Goal: Task Accomplishment & Management: Use online tool/utility

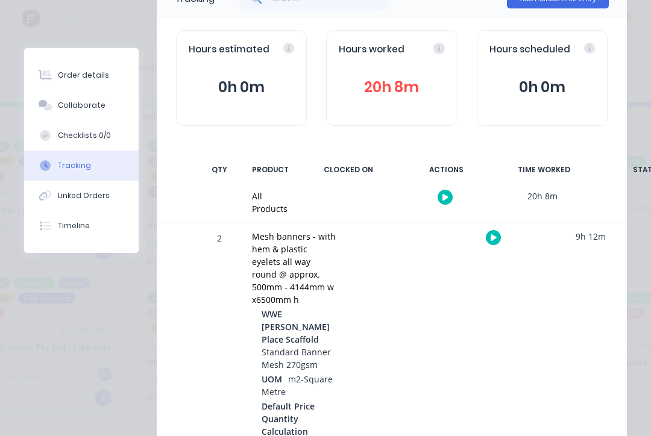
scroll to position [34, 0]
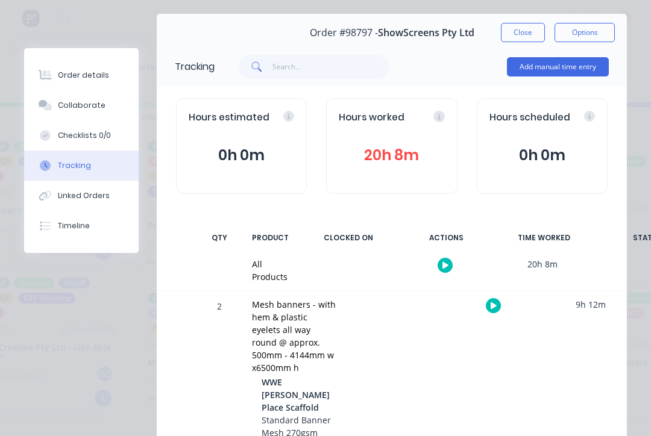
click at [529, 36] on button "Close" at bounding box center [523, 32] width 44 height 19
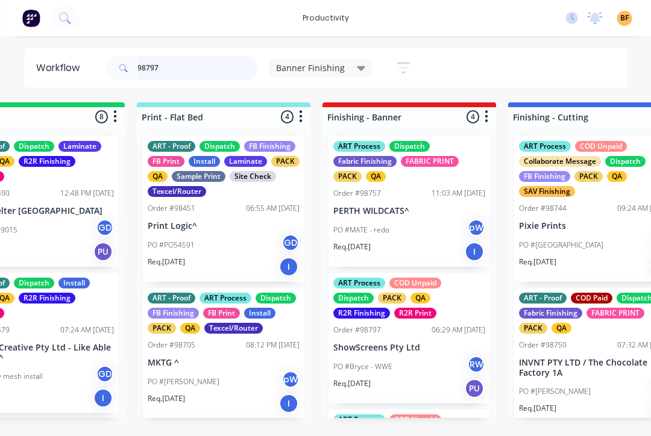
click at [197, 73] on input "98797" at bounding box center [196, 68] width 119 height 24
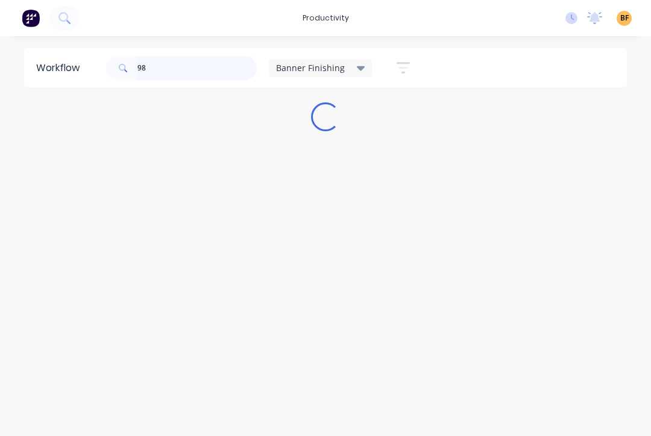
scroll to position [0, 0]
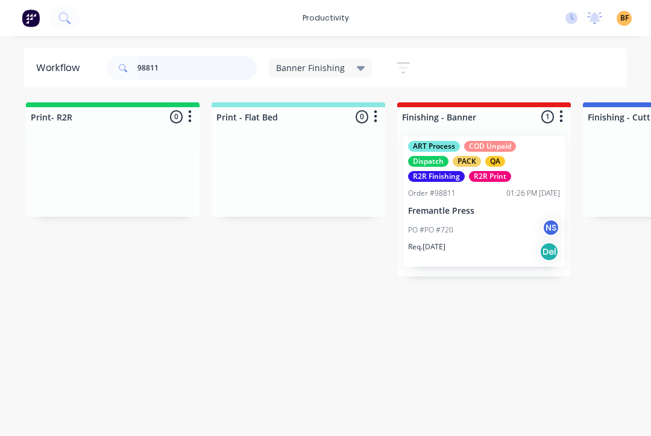
type input "98811"
click at [492, 233] on div "PO #PO #720 NS" at bounding box center [484, 230] width 152 height 23
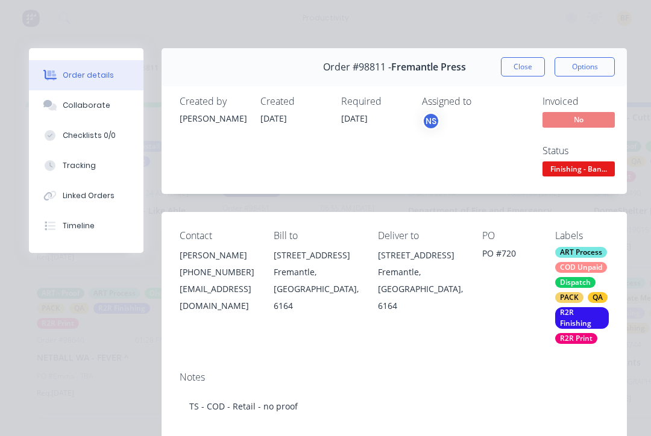
click at [87, 173] on button "Tracking" at bounding box center [86, 166] width 114 height 30
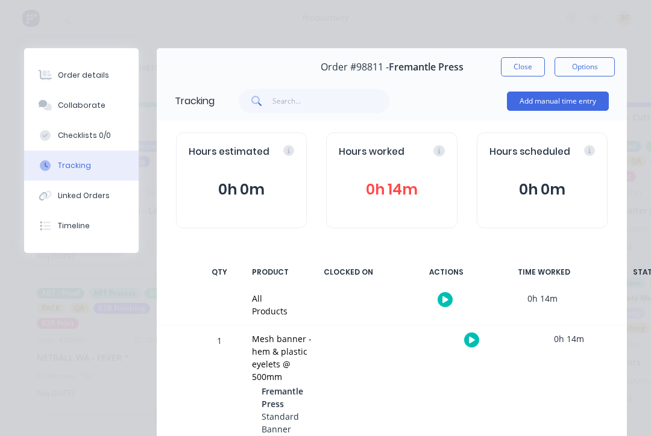
click at [472, 343] on button "button" at bounding box center [471, 339] width 15 height 15
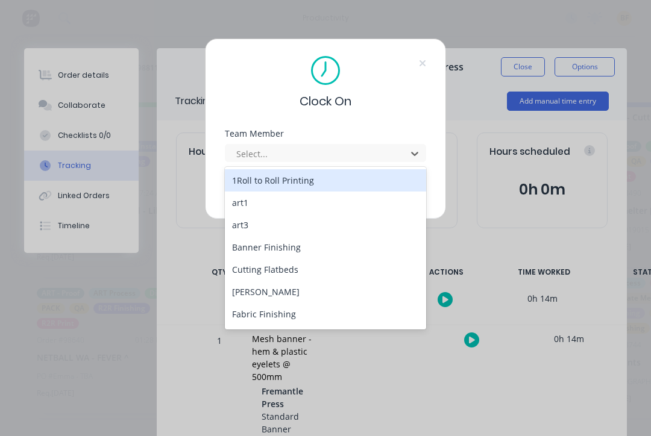
click at [302, 252] on div "Banner Finishing" at bounding box center [325, 247] width 201 height 22
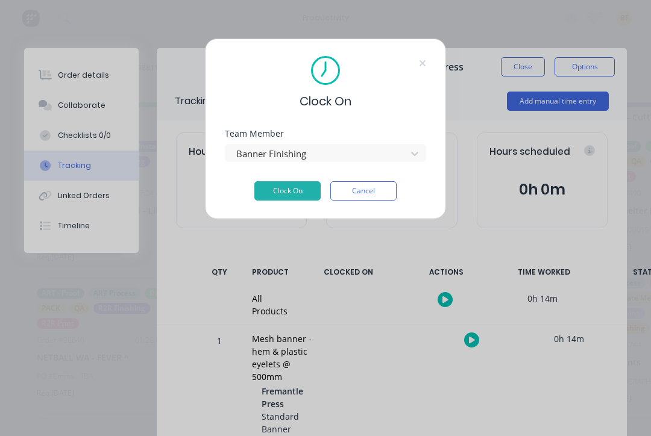
click at [302, 195] on button "Clock On" at bounding box center [287, 190] width 66 height 19
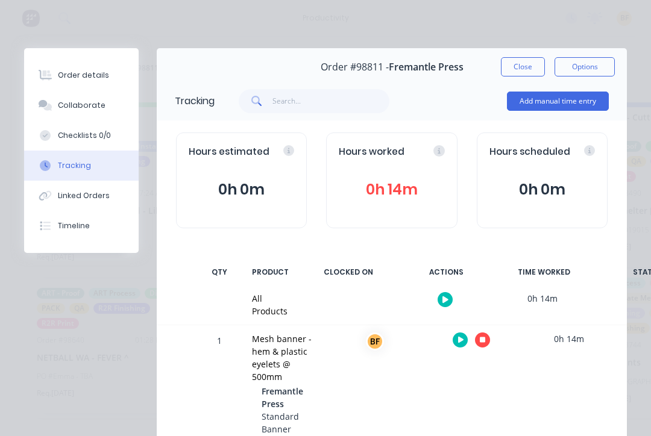
click at [482, 345] on button "button" at bounding box center [482, 339] width 15 height 15
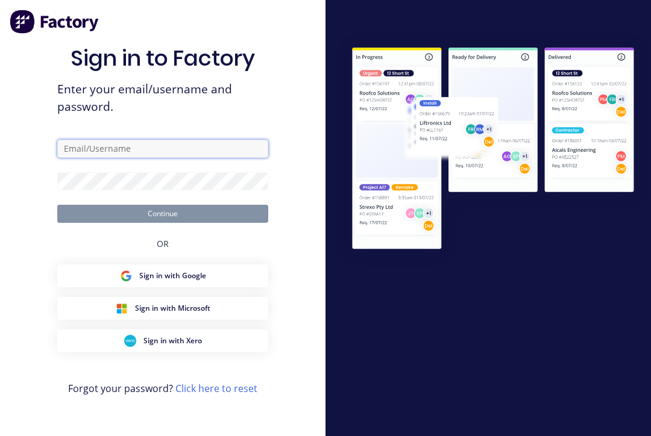
click at [221, 158] on input "text" at bounding box center [162, 149] width 211 height 18
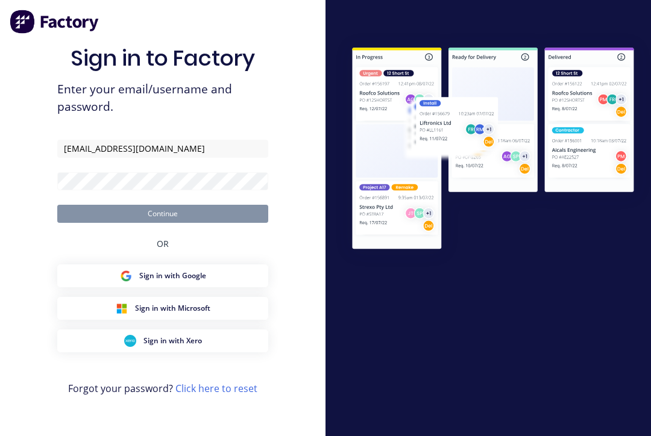
type input "[EMAIL_ADDRESS][DOMAIN_NAME]"
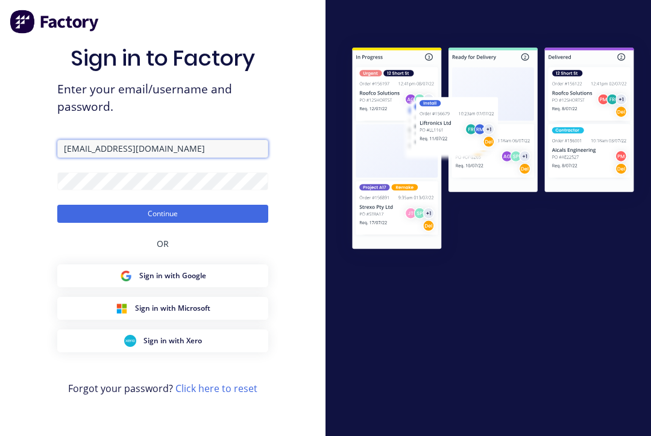
click at [163, 222] on button "Continue" at bounding box center [162, 214] width 211 height 18
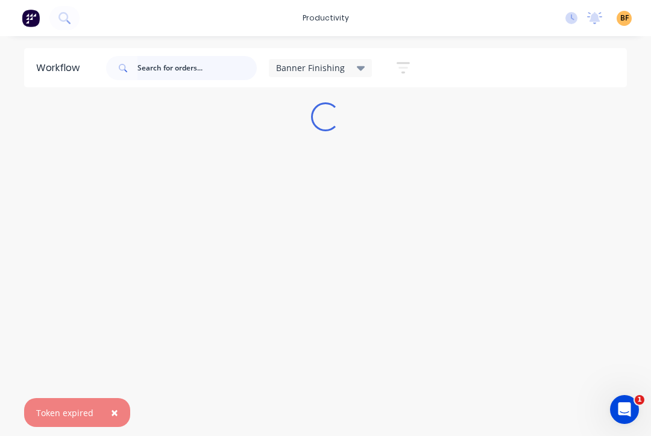
click at [209, 57] on input "text" at bounding box center [196, 68] width 119 height 24
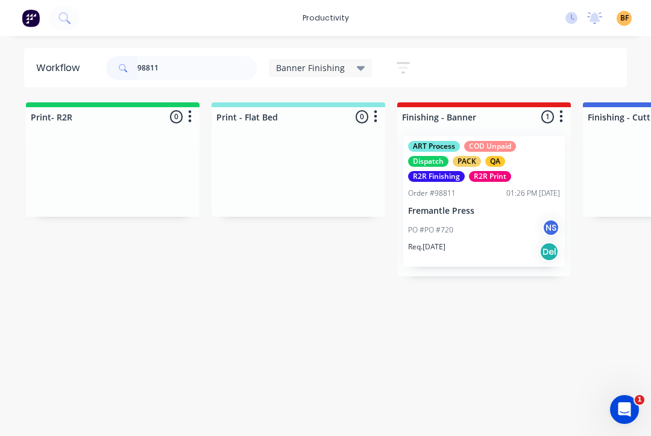
click at [478, 172] on div "R2R Print" at bounding box center [490, 176] width 42 height 11
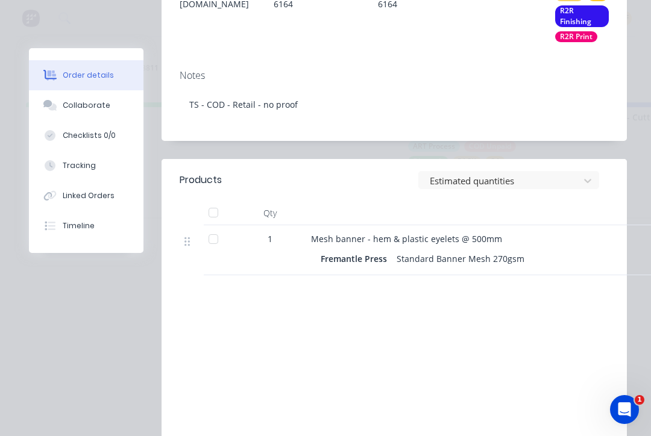
scroll to position [311, 0]
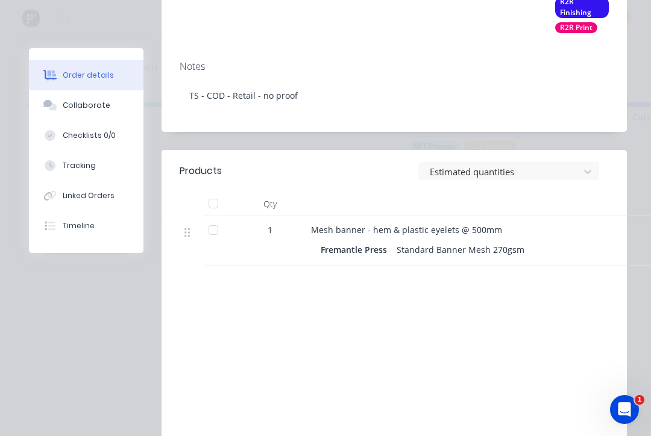
click at [80, 165] on div "Tracking" at bounding box center [79, 165] width 33 height 11
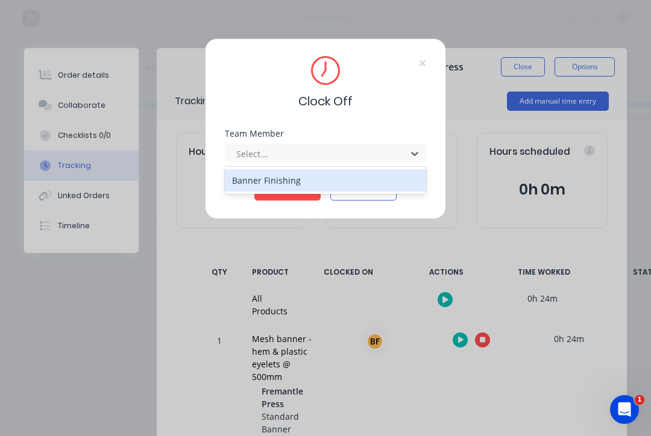
click at [326, 181] on div "Banner Finishing" at bounding box center [325, 180] width 201 height 22
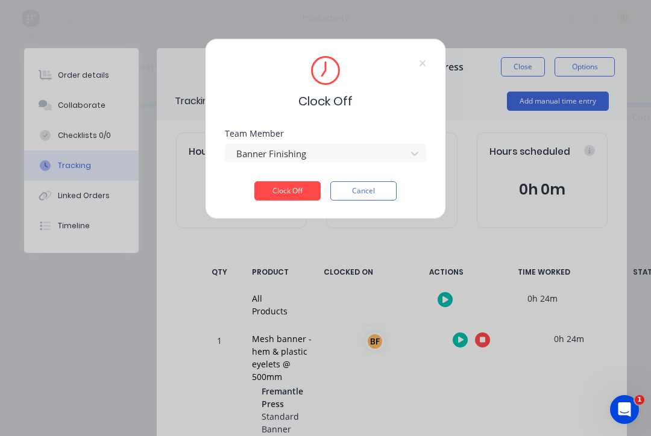
click at [310, 193] on button "Clock Off" at bounding box center [287, 190] width 66 height 19
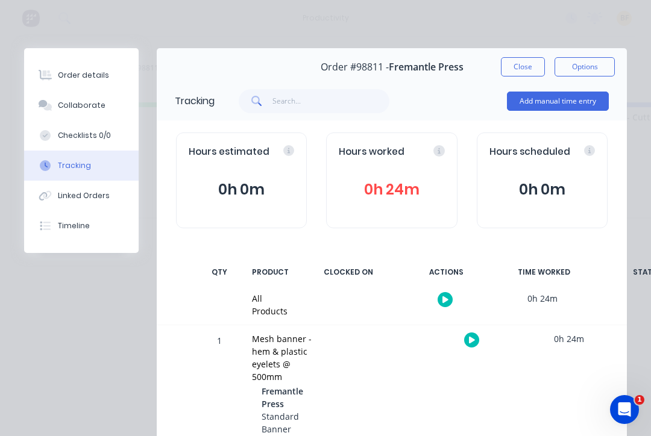
click at [530, 65] on button "Close" at bounding box center [523, 66] width 44 height 19
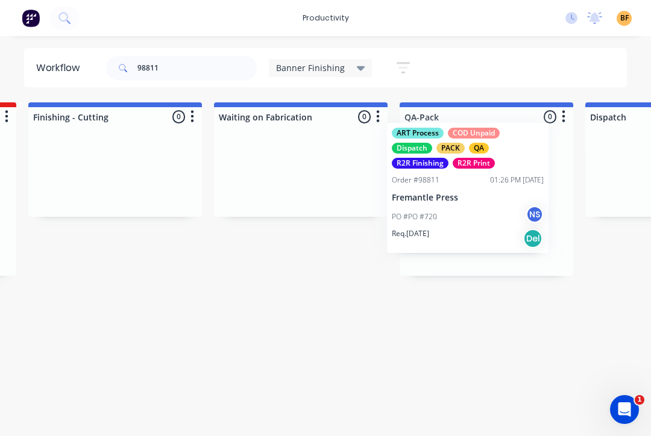
scroll to position [0, 555]
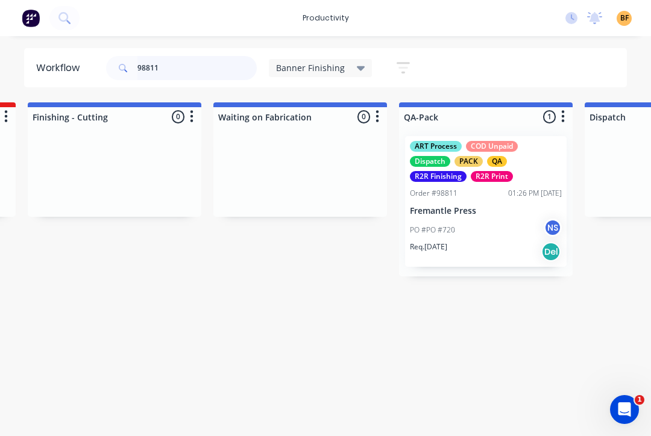
click at [210, 70] on input "98811" at bounding box center [196, 68] width 119 height 24
type input "9"
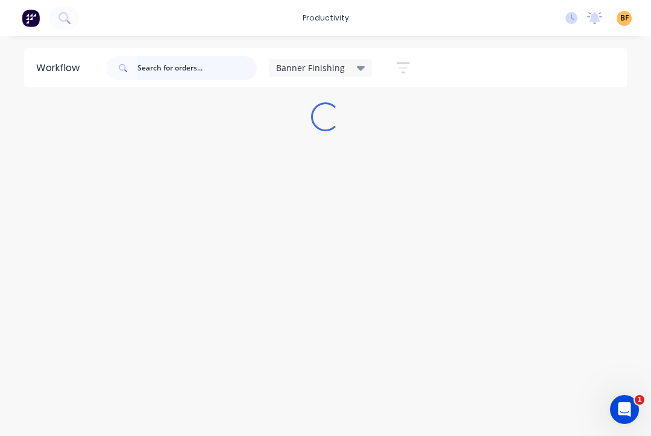
scroll to position [0, 0]
click at [232, 71] on input "text" at bounding box center [196, 68] width 119 height 24
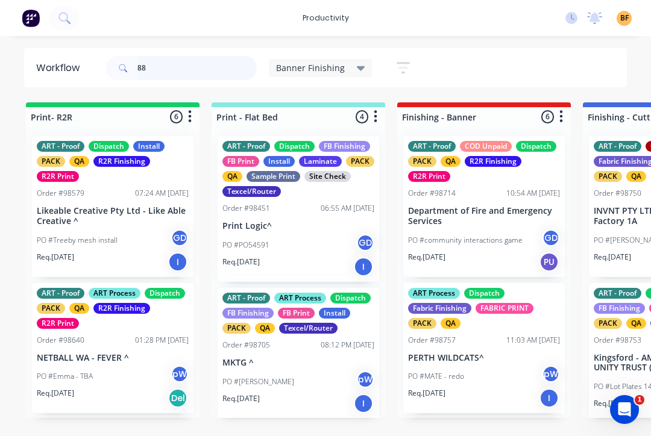
type input "8"
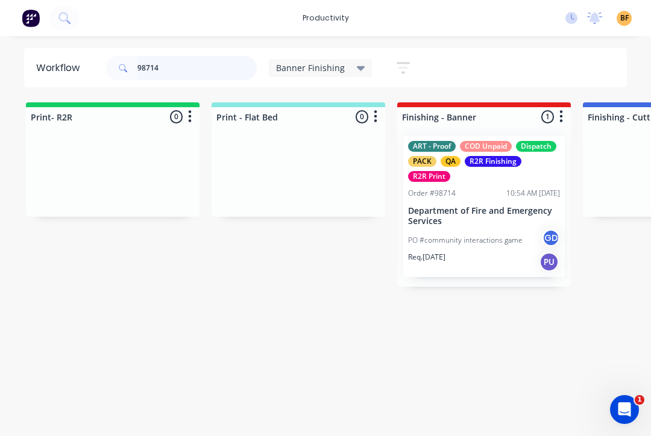
type input "98714"
click at [499, 254] on div "Req. [DATE] PU" at bounding box center [484, 262] width 152 height 20
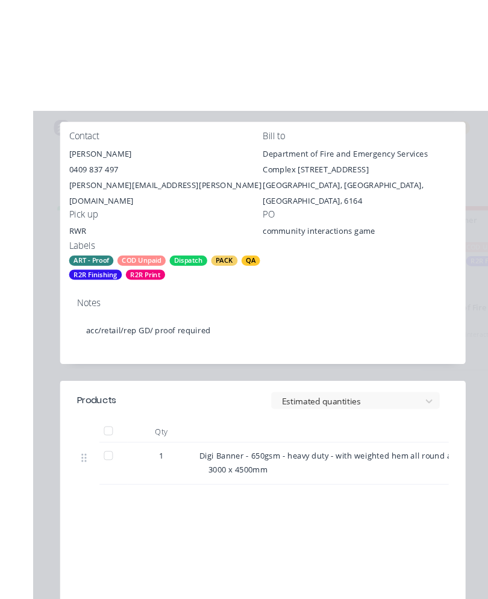
scroll to position [2, 0]
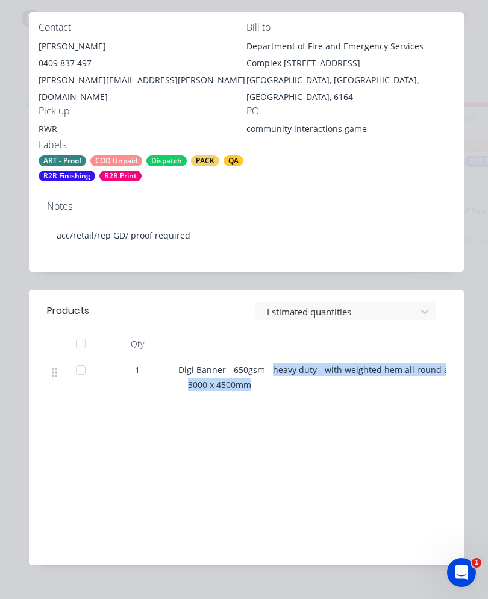
click at [302, 435] on div "Labour $0.00 Sub total $1,875.00 Margin $0.00 ( 0.00 %) Tax $187.50 Total $2,06…" at bounding box center [247, 486] width 416 height 140
click at [345, 435] on div "Labour $0.00 Sub total $1,875.00 Margin $0.00 ( 0.00 %) Tax $187.50 Total $2,06…" at bounding box center [247, 486] width 416 height 140
